Goal: Task Accomplishment & Management: Use online tool/utility

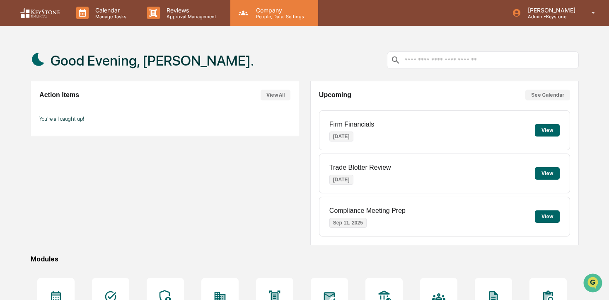
click at [255, 20] on div "Company People, Data, Settings" at bounding box center [275, 13] width 88 height 26
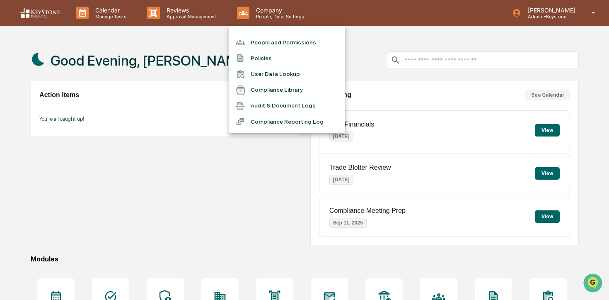
click at [211, 27] on div at bounding box center [304, 150] width 609 height 300
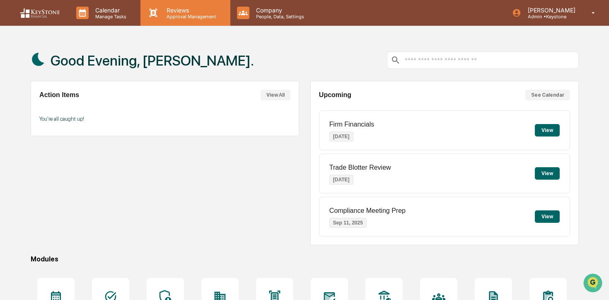
click at [200, 16] on p "Approval Management" at bounding box center [190, 17] width 61 height 6
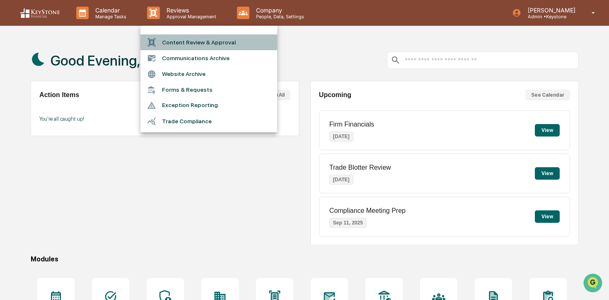
click at [202, 39] on li "Content Review & Approval" at bounding box center [209, 42] width 137 height 16
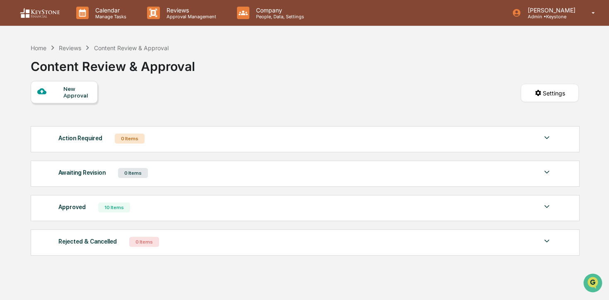
click at [83, 100] on div "New Approval" at bounding box center [64, 92] width 67 height 22
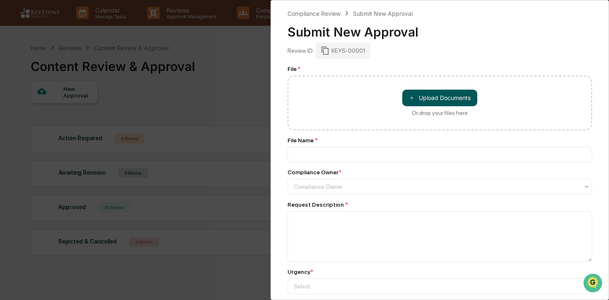
click at [451, 100] on button "＋ Upload Documents" at bounding box center [440, 98] width 75 height 17
type input "**********"
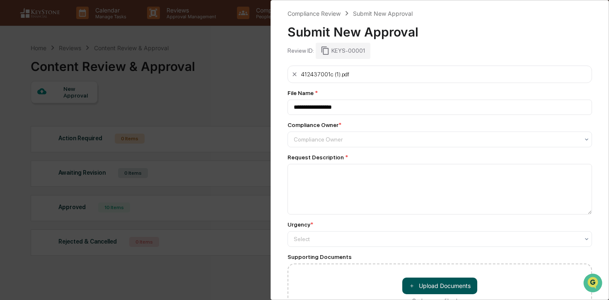
click at [437, 284] on button "＋ Upload Documents" at bounding box center [440, 285] width 75 height 17
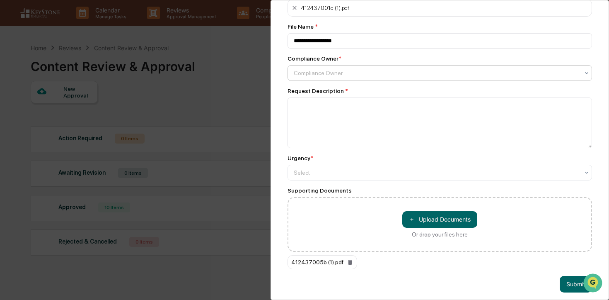
scroll to position [72, 0]
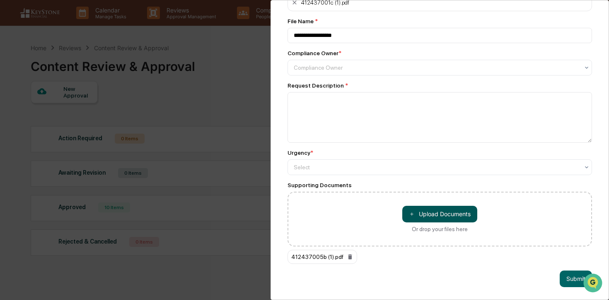
click at [429, 208] on button "＋ Upload Documents" at bounding box center [440, 214] width 75 height 17
click at [427, 216] on button "＋ Upload Documents" at bounding box center [440, 214] width 75 height 17
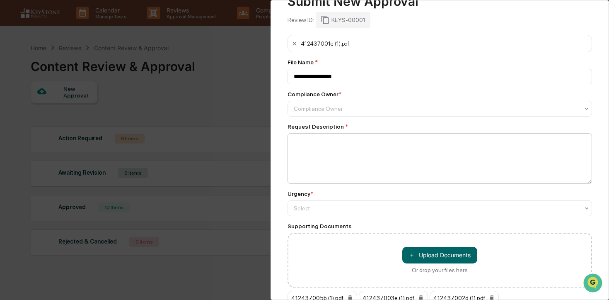
scroll to position [32, 0]
click at [350, 106] on div at bounding box center [437, 108] width 286 height 8
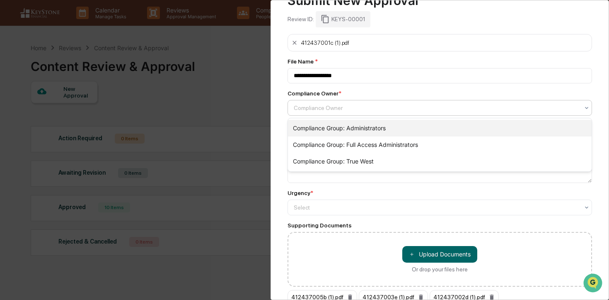
click at [352, 122] on div "Compliance Group: Administrators" at bounding box center [440, 128] width 304 height 17
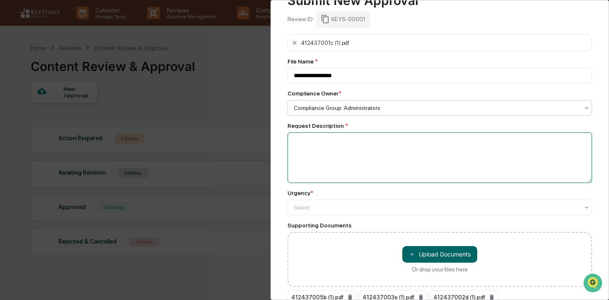
click at [352, 146] on textarea at bounding box center [440, 157] width 305 height 51
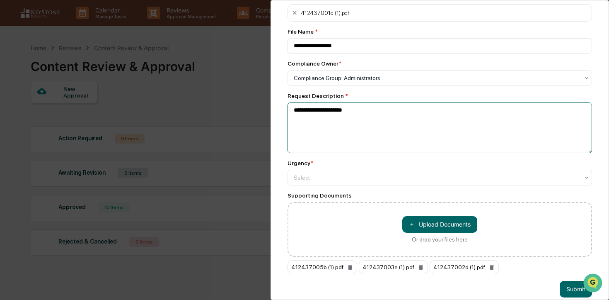
scroll to position [72, 0]
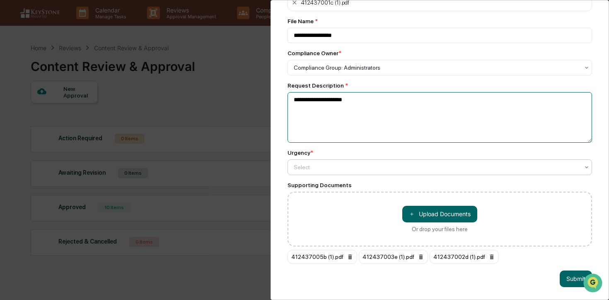
type textarea "**********"
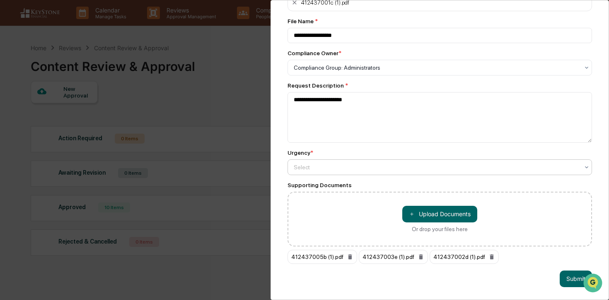
click at [365, 167] on div at bounding box center [437, 167] width 286 height 8
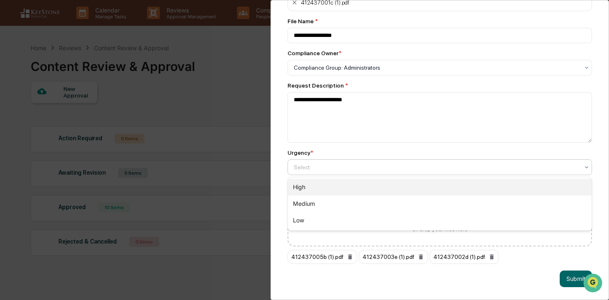
click at [363, 188] on div "High" at bounding box center [440, 187] width 304 height 17
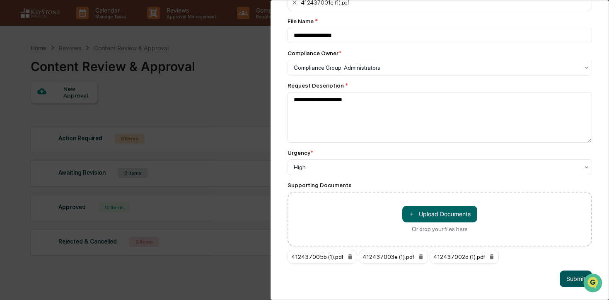
click at [573, 274] on button "Submit" at bounding box center [576, 278] width 32 height 17
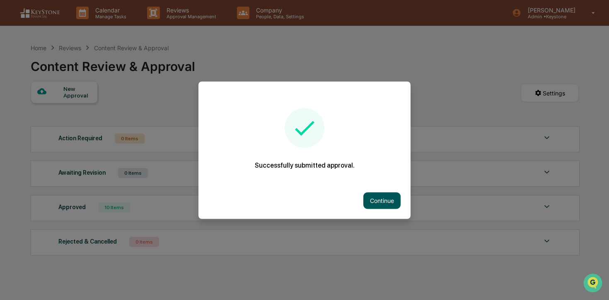
click at [379, 205] on button "Continue" at bounding box center [382, 200] width 37 height 17
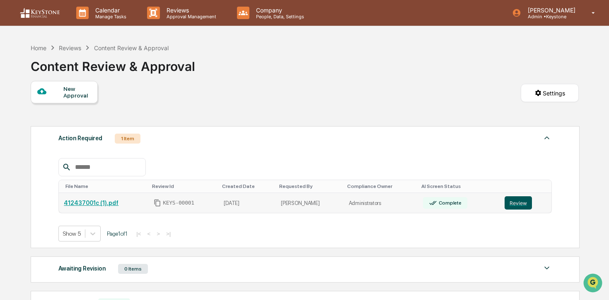
click at [522, 202] on button "Review" at bounding box center [518, 202] width 27 height 13
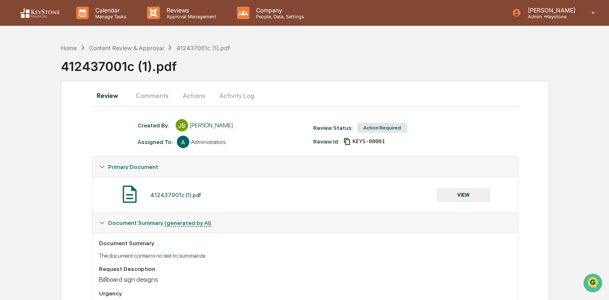
click at [197, 99] on button "Actions" at bounding box center [193, 95] width 37 height 20
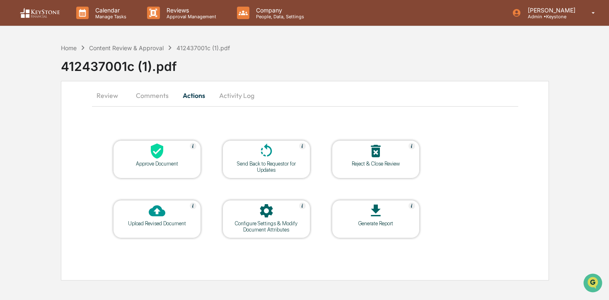
click at [177, 164] on div "Approve Document" at bounding box center [157, 163] width 75 height 6
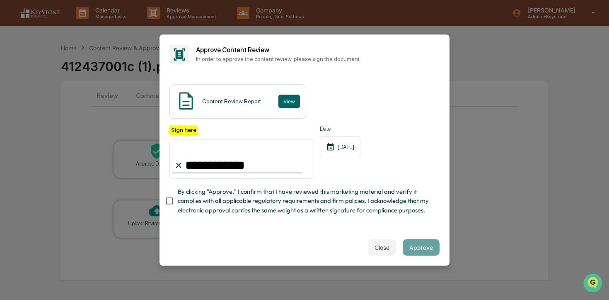
type input "**********"
click at [287, 199] on span "By clicking "Approve," I confirm that I have reviewed this marketing material a…" at bounding box center [305, 201] width 255 height 28
click at [416, 254] on button "Approve" at bounding box center [421, 247] width 37 height 17
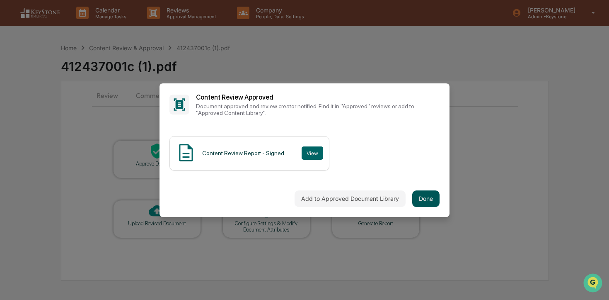
click at [429, 204] on button "Done" at bounding box center [426, 198] width 27 height 17
